Goal: Check status: Check status

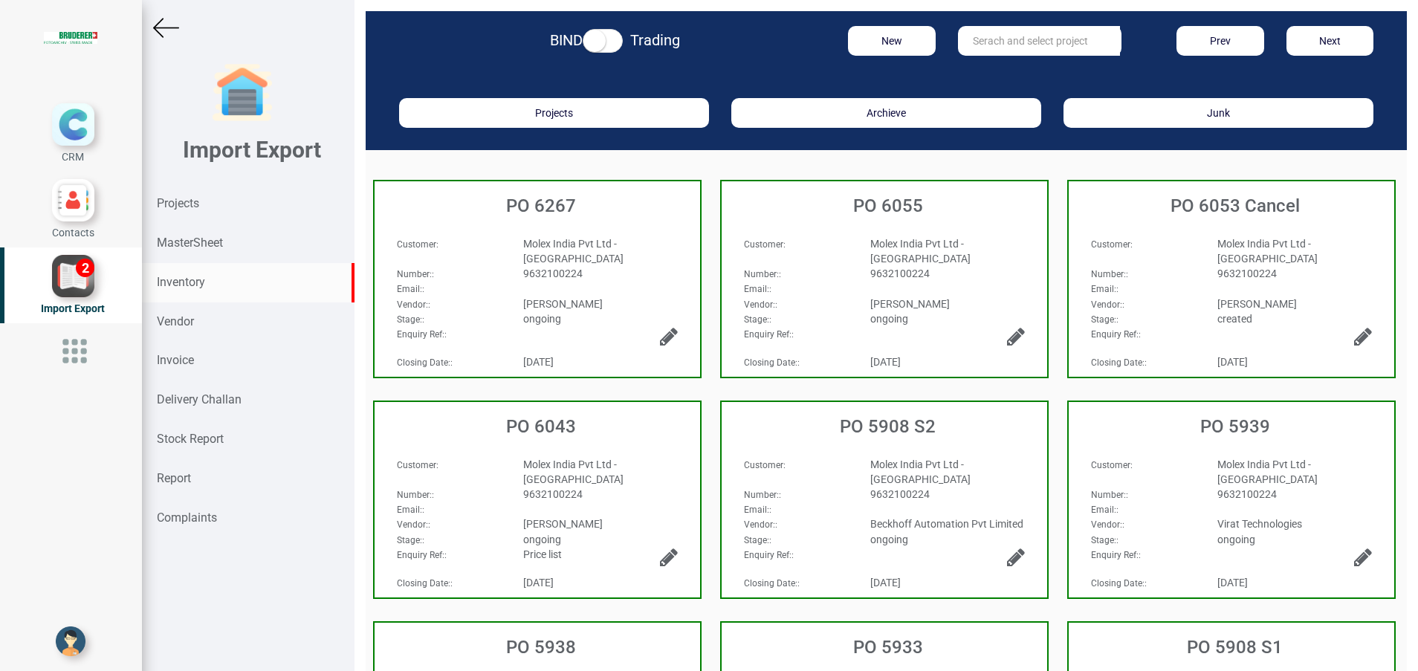
click at [182, 278] on strong "Inventory" at bounding box center [181, 282] width 48 height 14
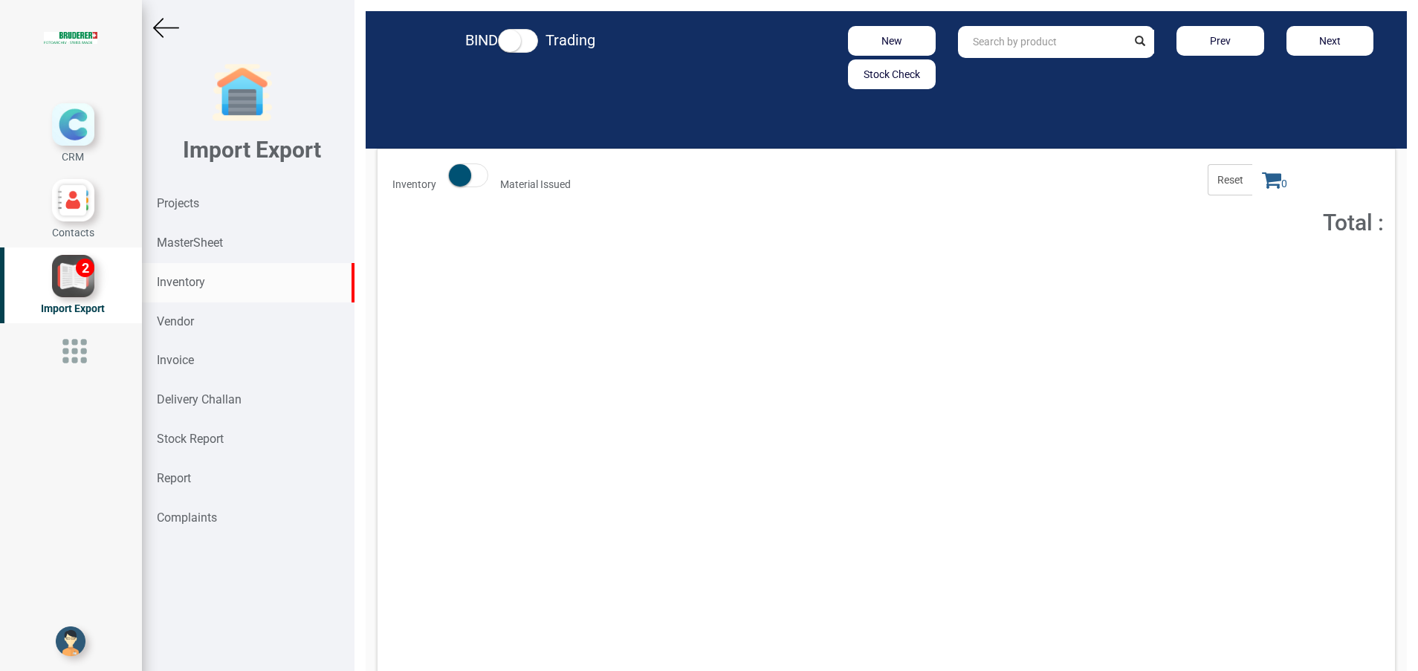
click at [997, 42] on input "text" at bounding box center [1042, 42] width 169 height 32
paste input "94.0208.239.0"
type input "9"
click at [220, 288] on div "Inventory" at bounding box center [248, 282] width 213 height 39
click at [988, 54] on input "text" at bounding box center [1042, 42] width 169 height 32
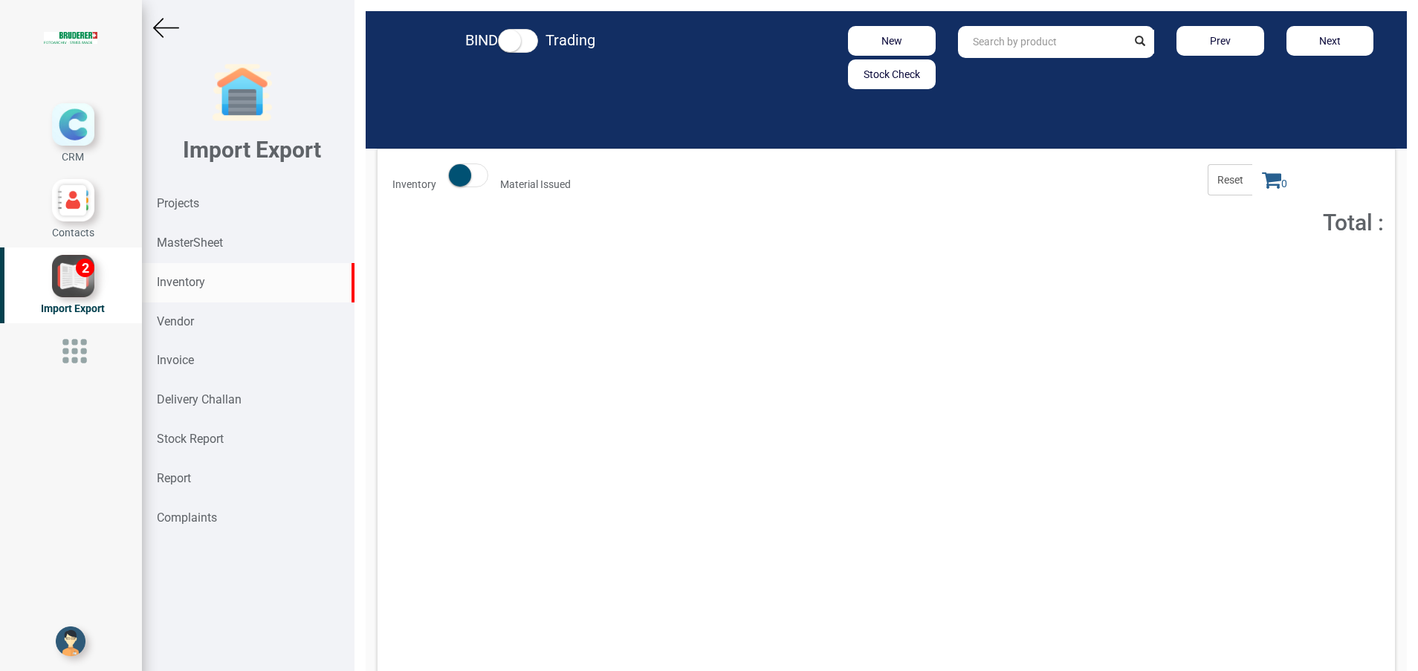
paste input "94.0208.239.0"
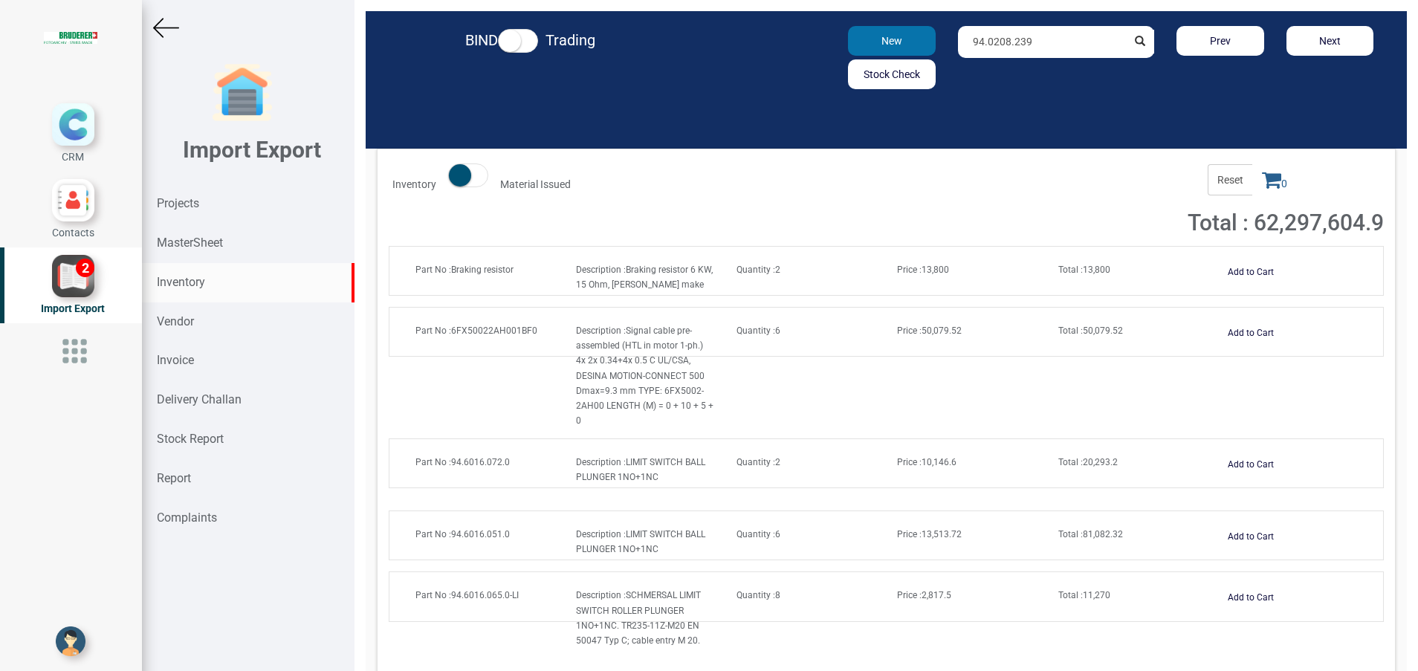
drag, startPoint x: 1028, startPoint y: 42, endPoint x: 875, endPoint y: 39, distance: 153.1
click at [875, 39] on div "New Stock Check 94.0208.239 Prev Next" at bounding box center [1056, 57] width 679 height 63
paste input ".0"
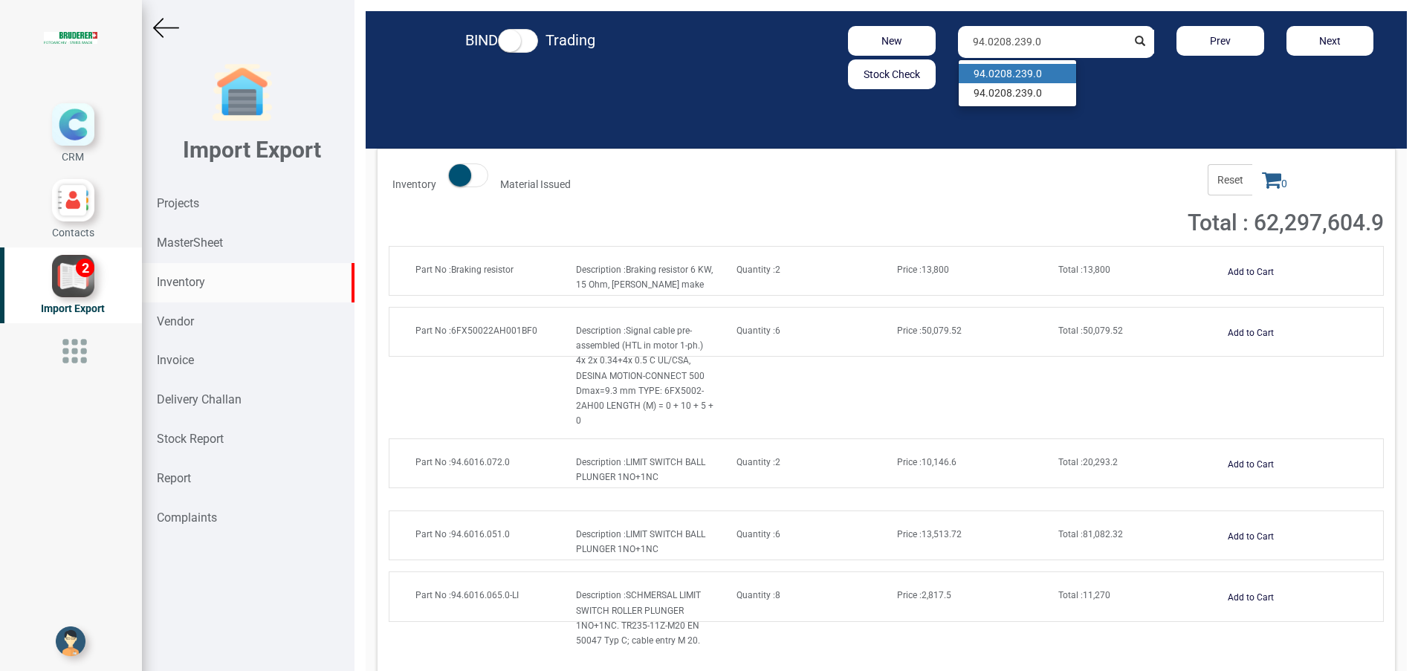
type input "94.0208.239.0"
click at [1019, 71] on strong "94.0208.239.0" at bounding box center [1008, 74] width 68 height 12
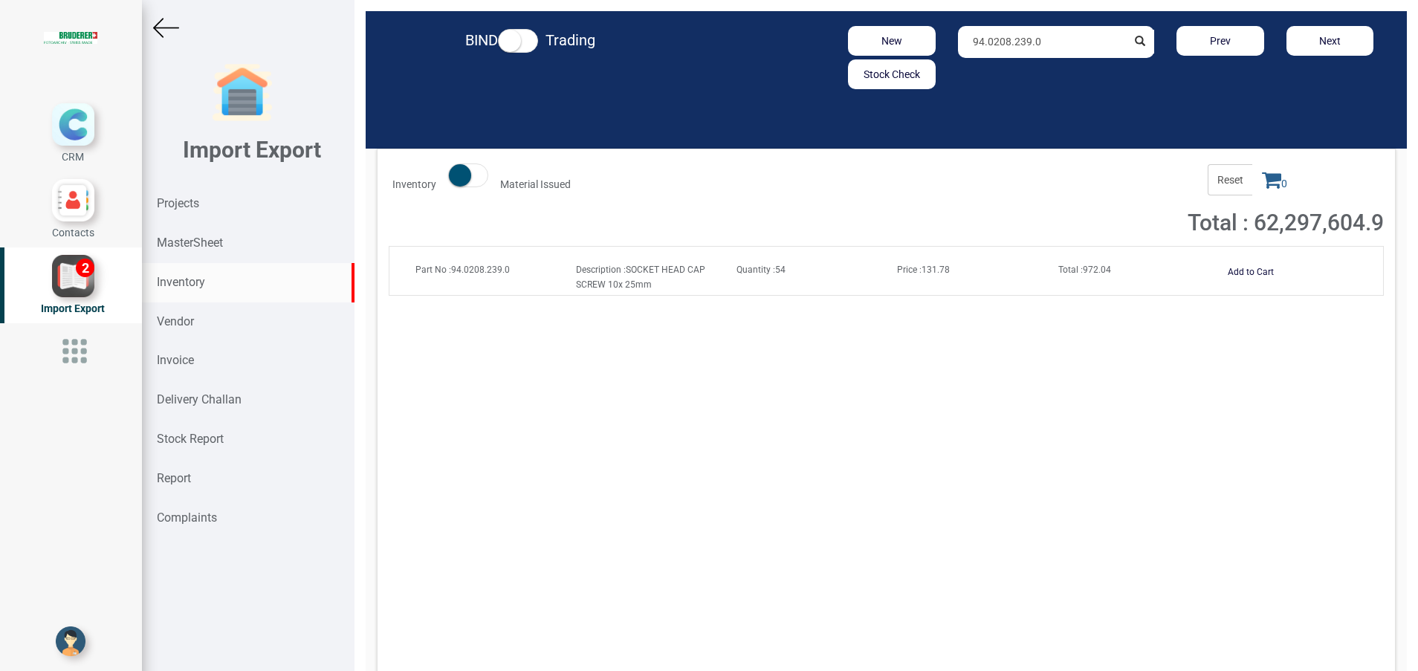
click at [1076, 267] on span "Total : 972.04" at bounding box center [1084, 270] width 53 height 10
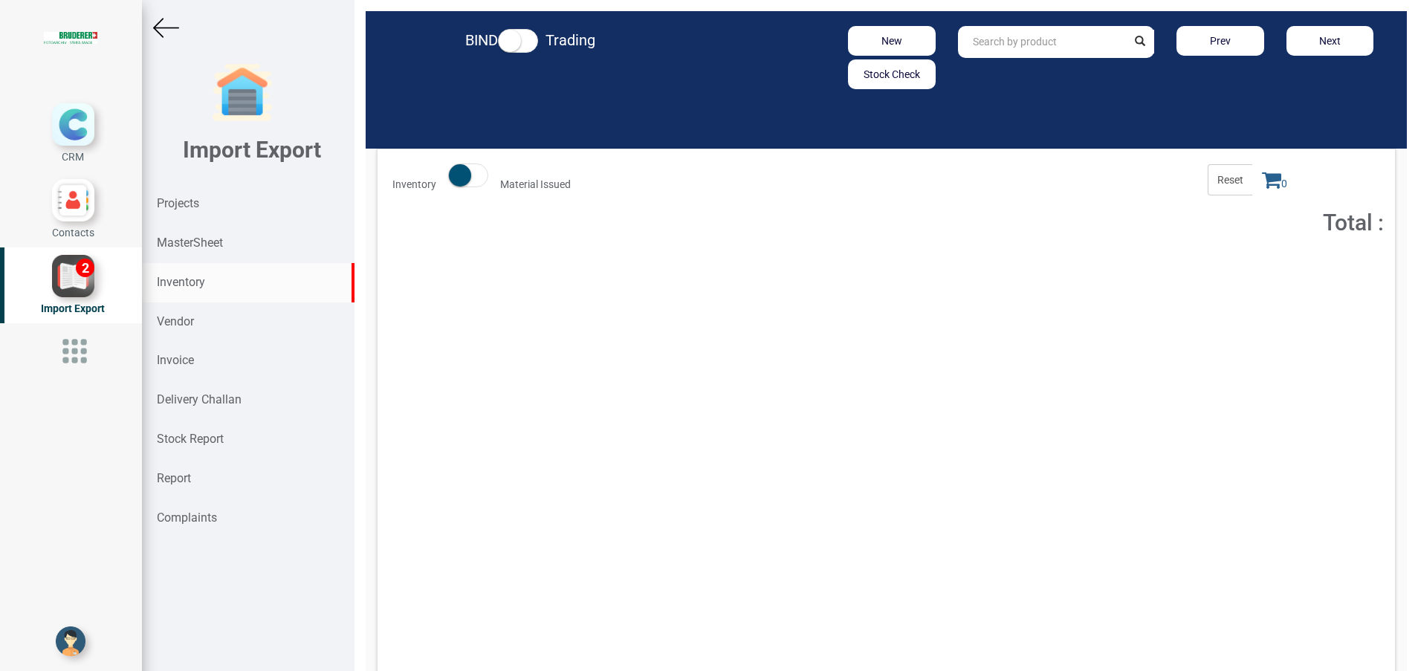
click at [1061, 47] on input "text" at bounding box center [1042, 42] width 169 height 32
paste input "94.0208.406.0"
click at [1031, 77] on link "94.0208.406.0" at bounding box center [1017, 73] width 117 height 19
click at [1029, 77] on link "94.0208.406 .0" at bounding box center [1017, 73] width 117 height 19
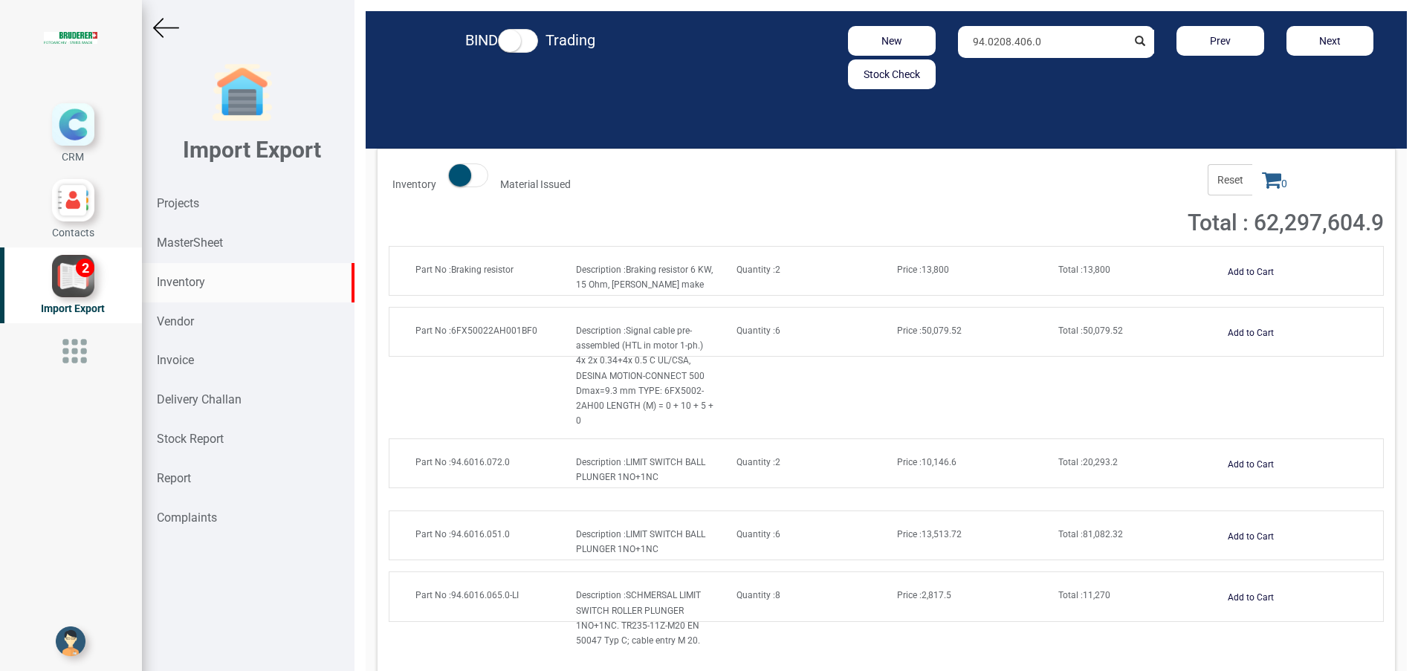
click at [1042, 48] on input "94.0208.406.0" at bounding box center [1042, 42] width 169 height 32
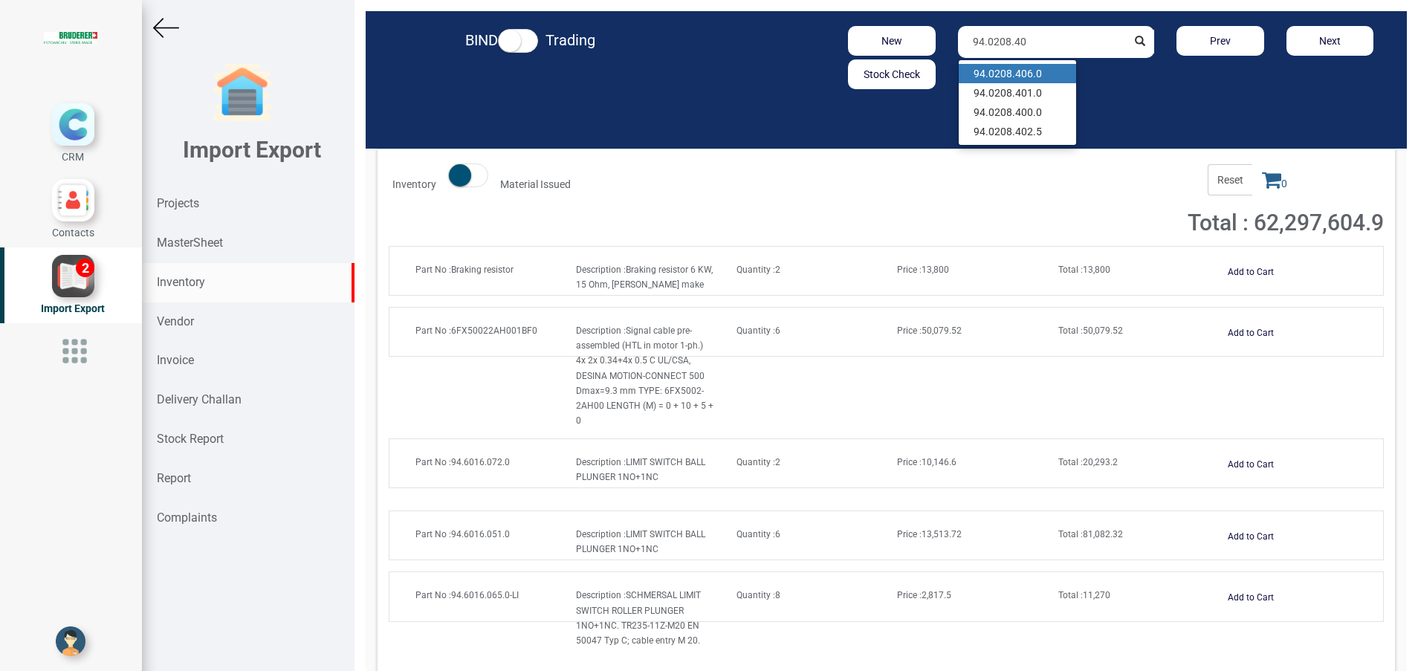
click at [1024, 69] on link "94.0208.40 6.0" at bounding box center [1017, 73] width 117 height 19
type input "94.0208.406.0"
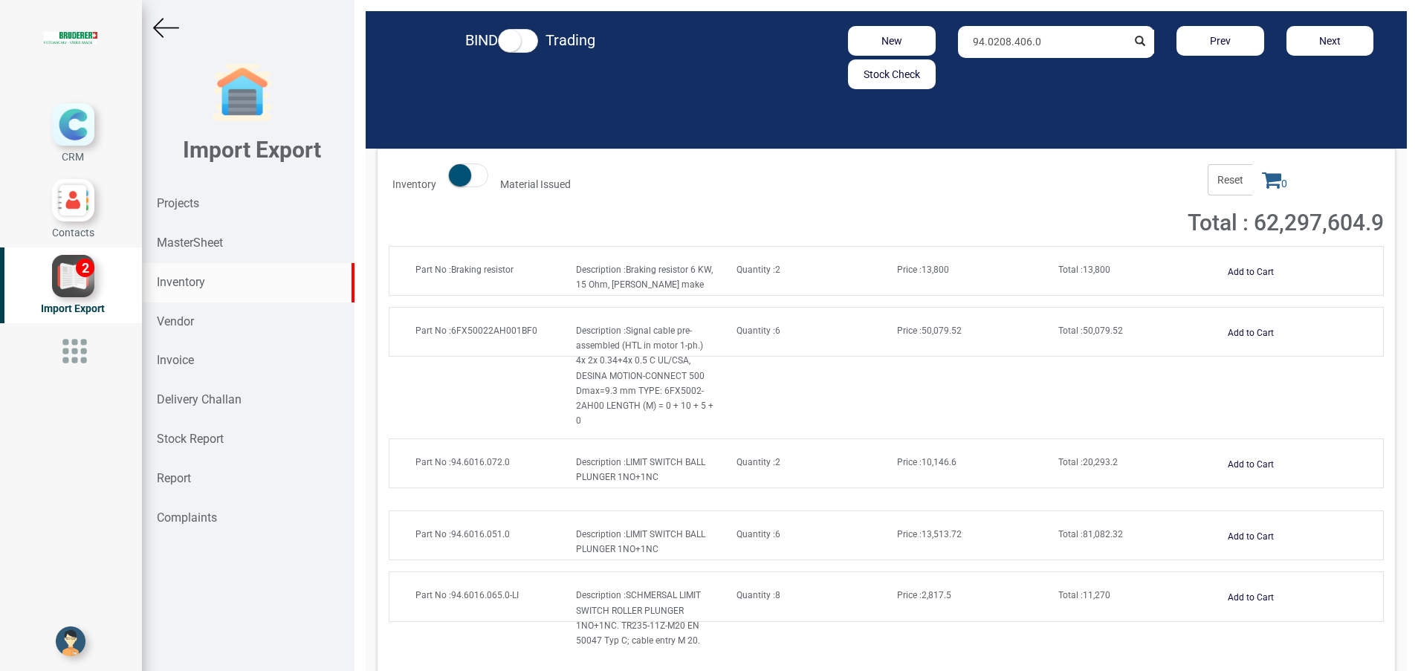
drag, startPoint x: 1070, startPoint y: 39, endPoint x: 844, endPoint y: 57, distance: 226.7
click at [844, 57] on div "New Stock Check 94.0208.406.0 Prev Next" at bounding box center [1056, 57] width 679 height 63
paste input "94.0208.237.0"
type input "94.0208.237.0"
click at [974, 77] on strong "94.0208.237.0" at bounding box center [1008, 74] width 68 height 12
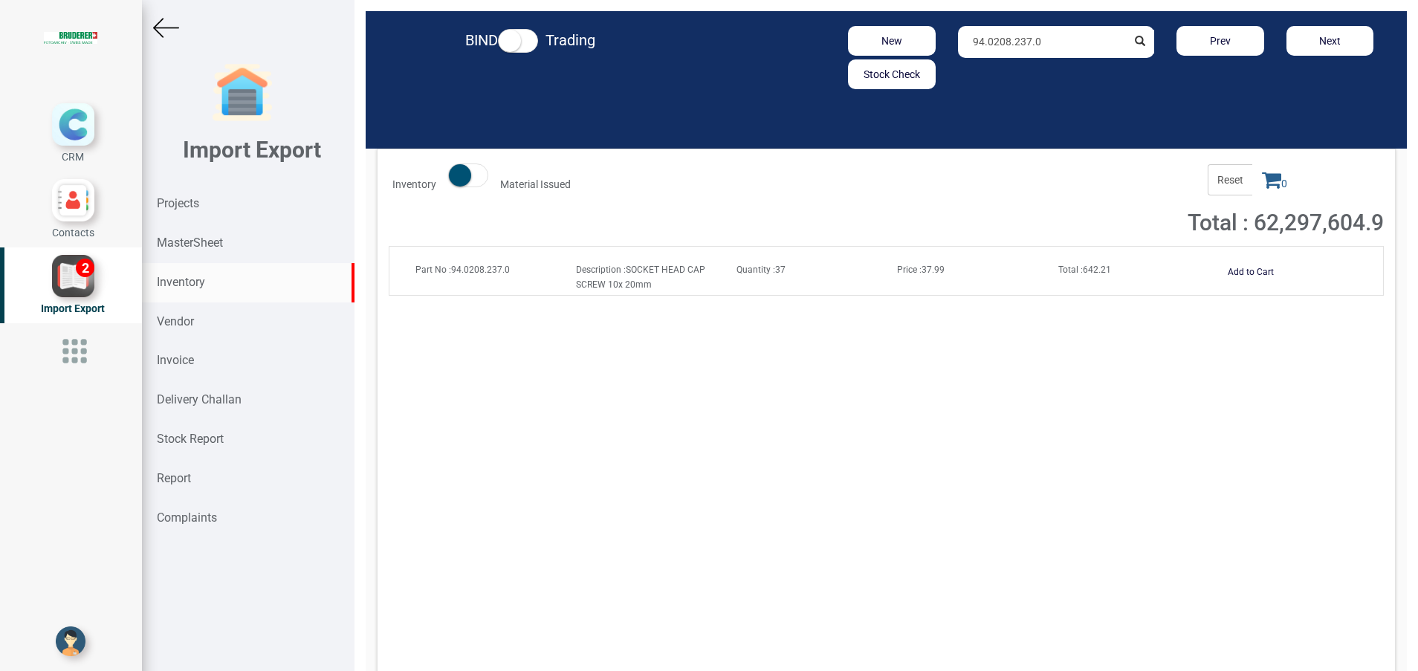
click at [1061, 268] on strong "Total :" at bounding box center [1070, 270] width 25 height 10
